Goal: Task Accomplishment & Management: Manage account settings

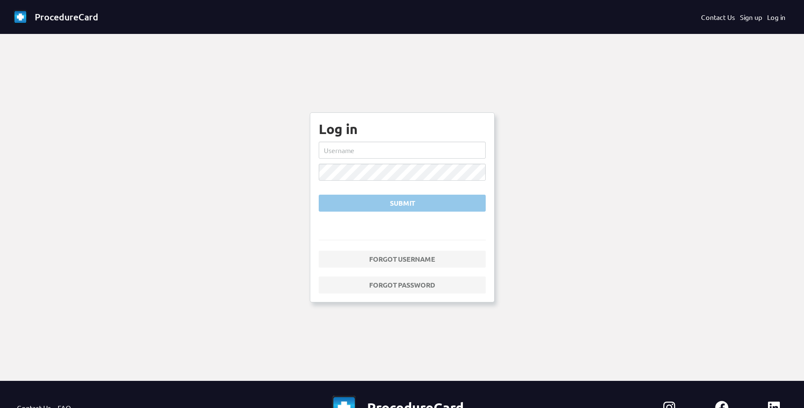
click at [343, 159] on form "Submit" at bounding box center [402, 177] width 167 height 70
click at [379, 147] on input "text" at bounding box center [402, 150] width 167 height 17
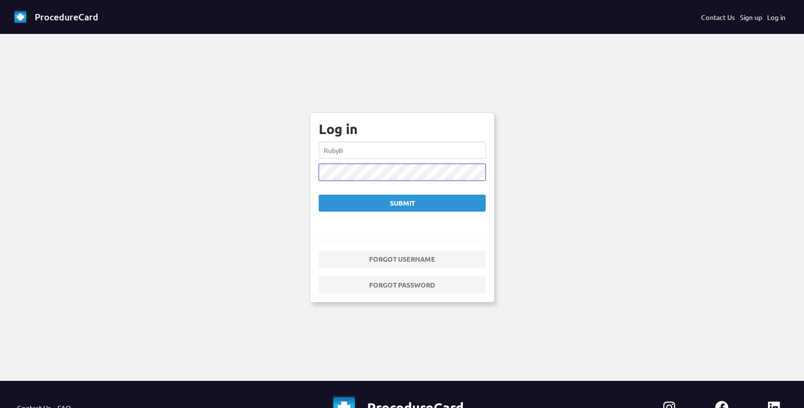
click at [319, 194] on button "Submit" at bounding box center [402, 202] width 167 height 17
click at [357, 182] on form "RubyB Submit" at bounding box center [402, 177] width 167 height 70
click at [228, 167] on ng-component "ProcedureCard Contact Us Sign up Log in Log in RubyB Submit User not found Forg…" at bounding box center [402, 249] width 804 height 498
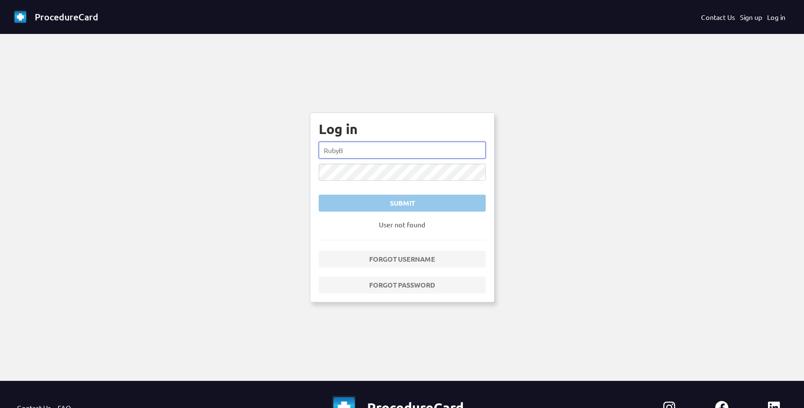
click at [358, 150] on input "RubyB" at bounding box center [402, 150] width 167 height 17
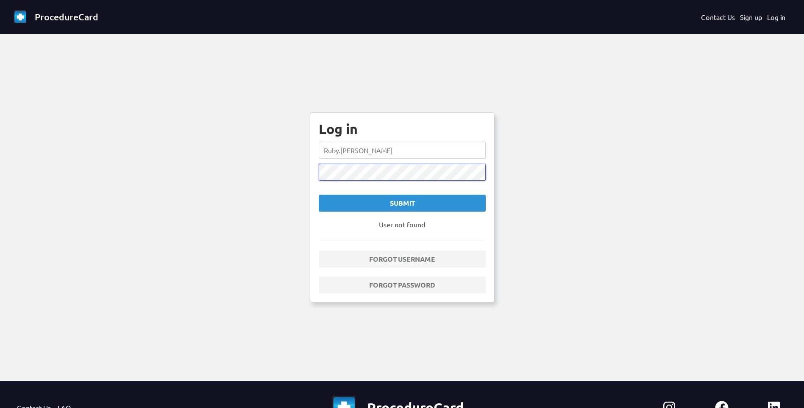
click at [319, 194] on button "Submit" at bounding box center [402, 202] width 167 height 17
click at [344, 150] on input "Ruby.[PERSON_NAME]" at bounding box center [402, 150] width 167 height 17
type input "Ruby.[PERSON_NAME]"
click at [382, 203] on div "Submit" at bounding box center [402, 203] width 153 height 10
click at [195, 162] on ng-component "ProcedureCard Contact Us Sign up Log in Log in Ruby.[PERSON_NAME] Submit User n…" at bounding box center [402, 249] width 804 height 498
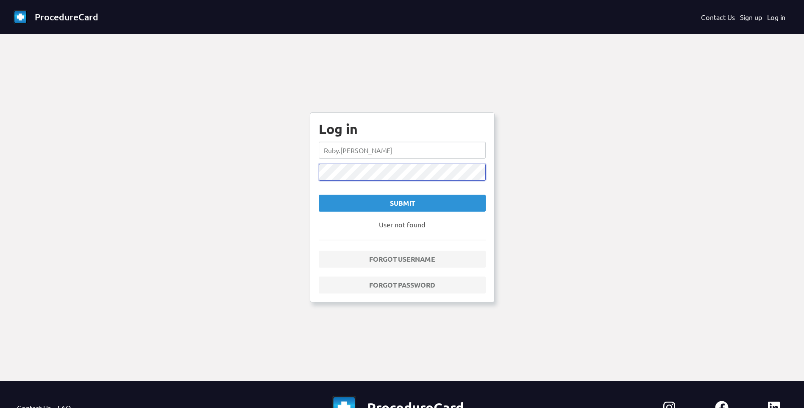
click at [319, 194] on button "Submit" at bounding box center [402, 202] width 167 height 17
click at [313, 169] on div "Log in Ruby.[PERSON_NAME] Submit User not found Forgot username Forgot password" at bounding box center [402, 207] width 185 height 190
click at [319, 194] on button "Submit" at bounding box center [402, 202] width 167 height 17
click at [258, 163] on ng-component "ProcedureCard Contact Us Sign up Log in Log in Ruby.[PERSON_NAME] Submit User n…" at bounding box center [402, 249] width 804 height 498
drag, startPoint x: 388, startPoint y: 152, endPoint x: 105, endPoint y: 164, distance: 283.3
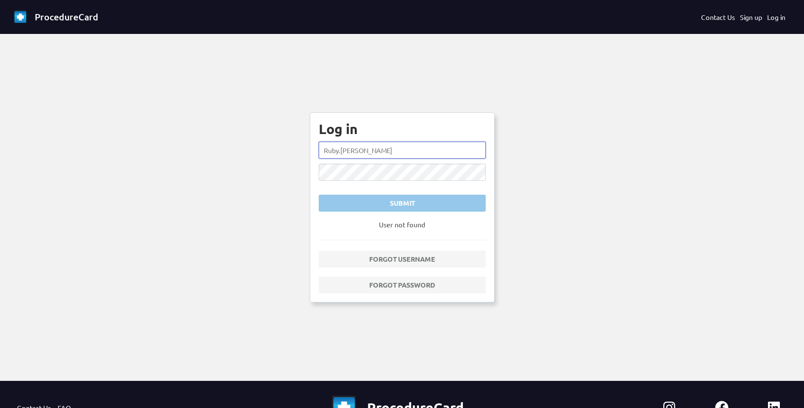
click at [105, 164] on ng-component "ProcedureCard Contact Us Sign up Log in Log in Ruby.[PERSON_NAME] Submit User n…" at bounding box center [402, 249] width 804 height 498
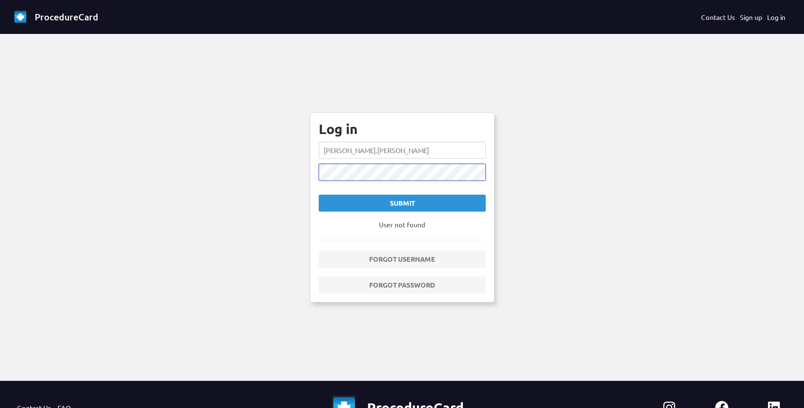
click at [319, 194] on button "Submit" at bounding box center [402, 202] width 167 height 17
drag, startPoint x: 352, startPoint y: 153, endPoint x: 335, endPoint y: 148, distance: 17.6
click at [335, 148] on input "[PERSON_NAME].[PERSON_NAME]" at bounding box center [402, 150] width 167 height 17
click at [392, 201] on div "Submit" at bounding box center [402, 203] width 153 height 10
click at [139, 161] on ng-component "ProcedureCard Contact Us Sign up Log in Log in ben.[PERSON_NAME] Submit User no…" at bounding box center [402, 249] width 804 height 498
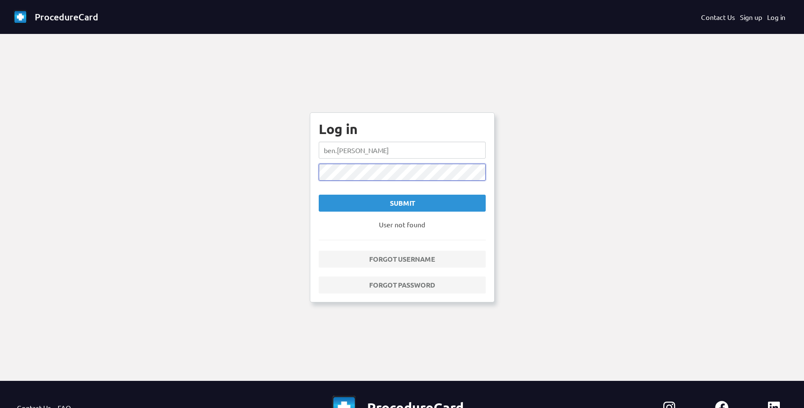
click at [319, 194] on button "Submit" at bounding box center [402, 202] width 167 height 17
click at [335, 152] on input "ben.[PERSON_NAME]" at bounding box center [402, 150] width 167 height 17
click at [319, 194] on button "Submit" at bounding box center [402, 202] width 167 height 17
click at [133, 162] on ng-component "ProcedureCard Contact Us Sign up Log in Log in [PERSON_NAME].[PERSON_NAME] Subm…" at bounding box center [402, 249] width 804 height 498
click at [319, 194] on button "Submit" at bounding box center [402, 202] width 167 height 17
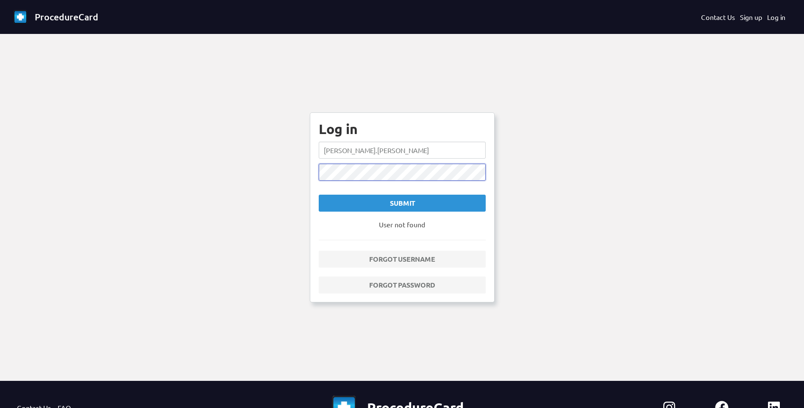
click at [71, 177] on ng-component "ProcedureCard Contact Us Sign up Log in Log in [PERSON_NAME].[PERSON_NAME] Subm…" at bounding box center [402, 249] width 804 height 498
click at [319, 194] on button "Submit" at bounding box center [402, 202] width 167 height 17
drag, startPoint x: 351, startPoint y: 149, endPoint x: 334, endPoint y: 151, distance: 17.1
click at [334, 151] on input "[PERSON_NAME].[PERSON_NAME]" at bounding box center [402, 150] width 167 height 17
click at [319, 194] on button "Submit" at bounding box center [402, 202] width 167 height 17
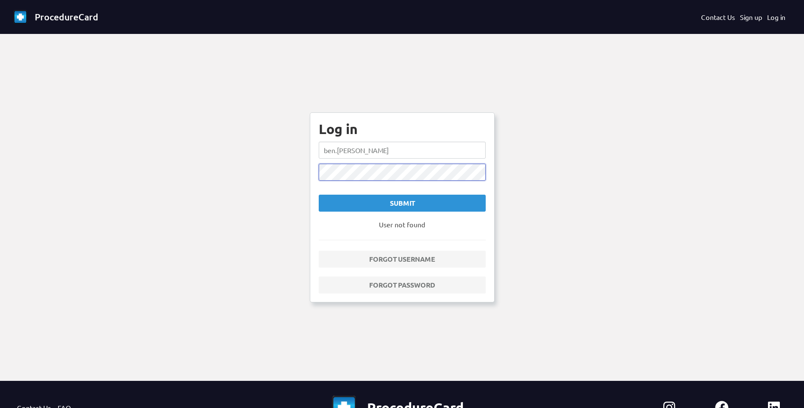
click at [104, 189] on ng-component "ProcedureCard Contact Us Sign up Log in Log in ben.[PERSON_NAME] Submit User no…" at bounding box center [402, 249] width 804 height 498
click at [319, 194] on button "Submit" at bounding box center [402, 202] width 167 height 17
click at [334, 147] on input "ben.[PERSON_NAME]" at bounding box center [402, 150] width 167 height 17
type input "[PERSON_NAME].[PERSON_NAME]"
click at [428, 202] on div "Submit" at bounding box center [402, 203] width 153 height 10
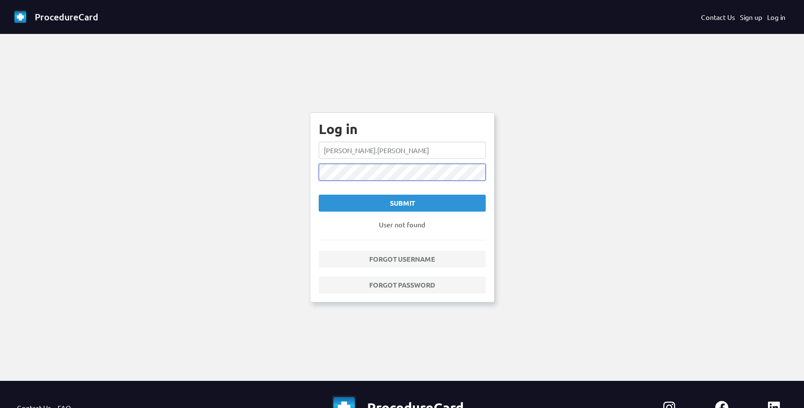
click at [0, 157] on html "ProcedureCard Contact Us Sign up Log in Log in [PERSON_NAME].[PERSON_NAME] Subm…" at bounding box center [402, 204] width 804 height 408
click at [319, 194] on button "Submit" at bounding box center [402, 202] width 167 height 17
click at [0, 167] on html "ProcedureCard Contact Us Sign up Log in Log in [PERSON_NAME].[PERSON_NAME] Subm…" at bounding box center [402, 204] width 804 height 408
drag, startPoint x: 457, startPoint y: 152, endPoint x: -2, endPoint y: 149, distance: 458.9
click at [0, 149] on html "ProcedureCard Contact Us Sign up Log in Log in [PERSON_NAME].[PERSON_NAME] Subm…" at bounding box center [402, 204] width 804 height 408
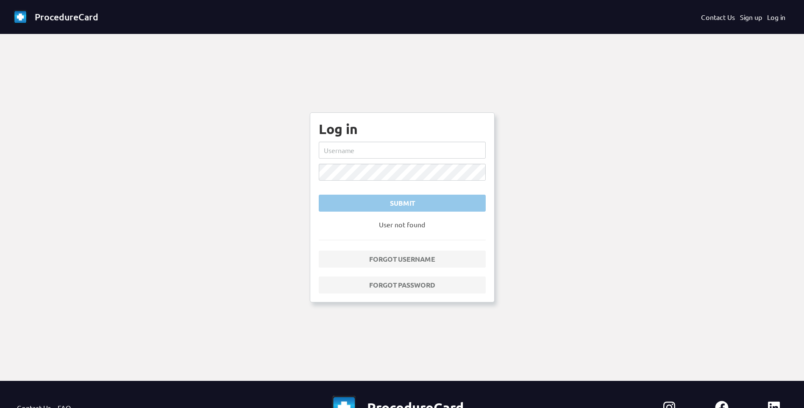
click at [773, 152] on ng-component "ProcedureCard Contact Us Sign up Log in Log in Submit User not found Forgot use…" at bounding box center [402, 249] width 804 height 498
click at [377, 153] on input "text" at bounding box center [402, 150] width 167 height 17
type input "[PERSON_NAME].[PERSON_NAME]"
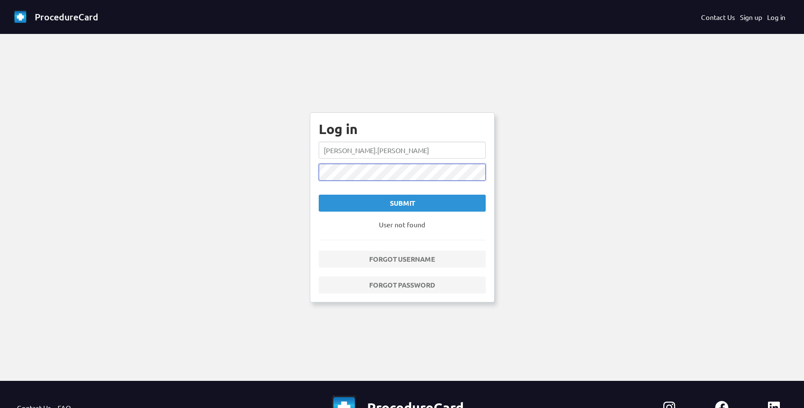
click at [319, 194] on button "Submit" at bounding box center [402, 202] width 167 height 17
click at [34, 19] on div "ProcedureCard" at bounding box center [251, 18] width 474 height 17
click at [70, 12] on span "ProcedureCard" at bounding box center [67, 16] width 64 height 11
